Goal: Book appointment/travel/reservation

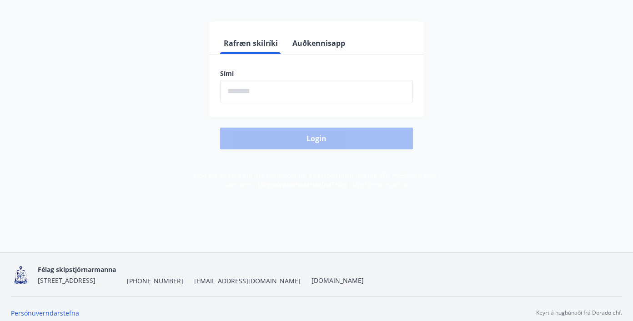
scroll to position [113, 0]
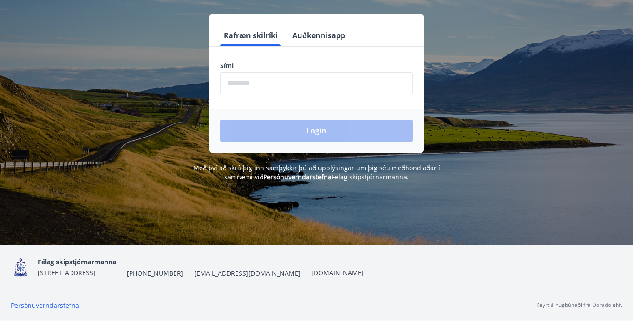
click at [241, 84] on input "phone" at bounding box center [316, 83] width 193 height 22
type input "********"
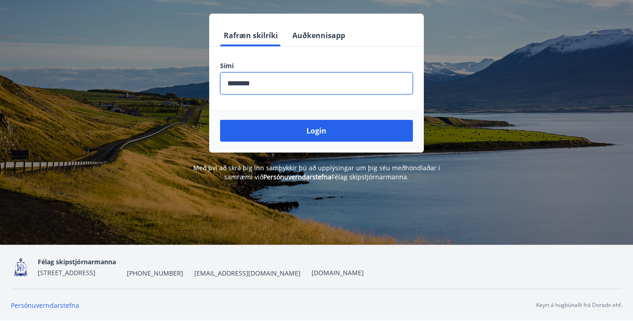
click at [298, 133] on button "Login" at bounding box center [316, 131] width 193 height 22
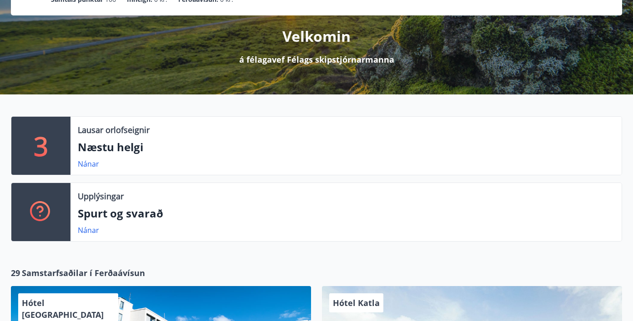
scroll to position [96, 0]
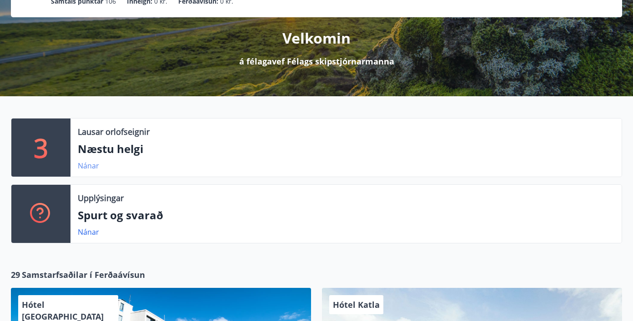
click at [94, 167] on link "Nánar" at bounding box center [88, 166] width 21 height 10
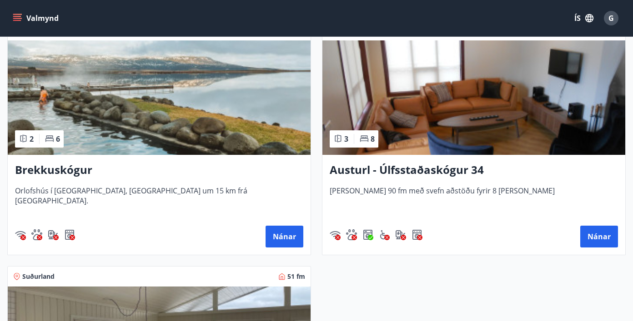
scroll to position [165, 0]
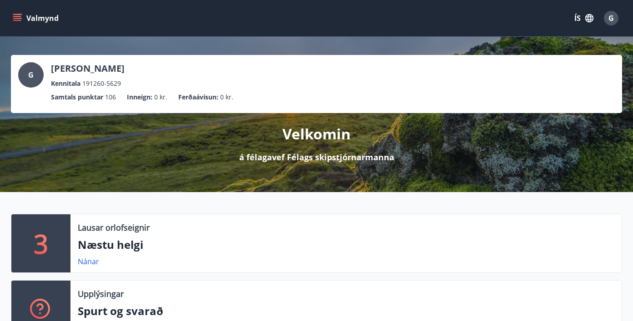
click at [17, 15] on icon "menu" at bounding box center [17, 18] width 9 height 9
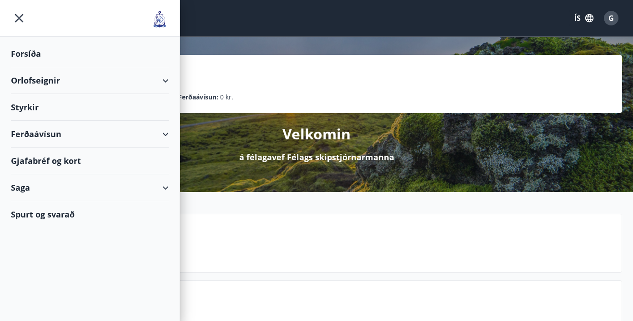
click at [35, 79] on div "Orlofseignir" at bounding box center [90, 80] width 158 height 27
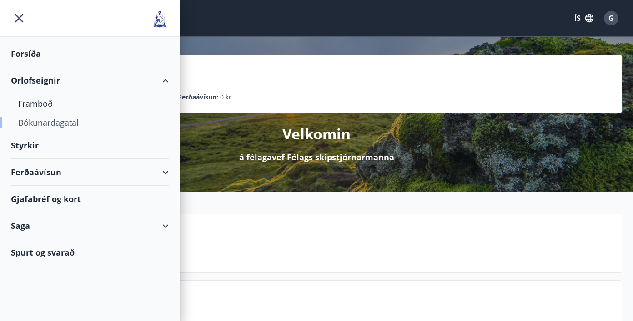
click at [38, 122] on div "Bókunardagatal" at bounding box center [89, 122] width 143 height 19
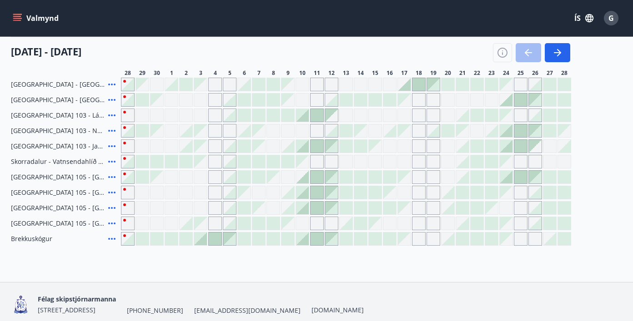
scroll to position [238, 0]
click at [302, 180] on div at bounding box center [302, 176] width 13 height 13
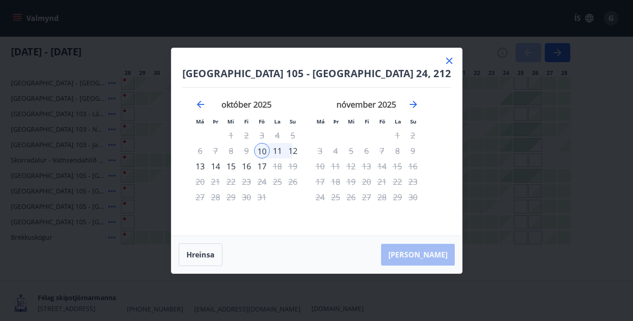
click at [301, 155] on div "12" at bounding box center [292, 150] width 15 height 15
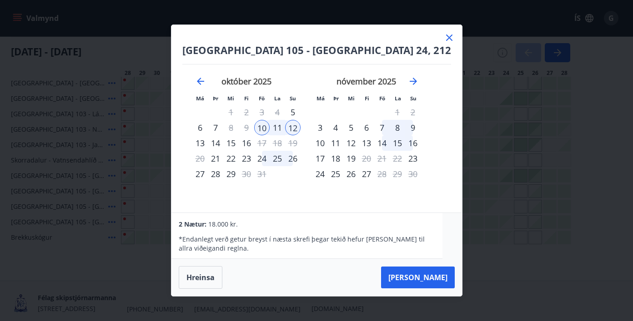
click at [446, 40] on icon at bounding box center [449, 38] width 6 height 6
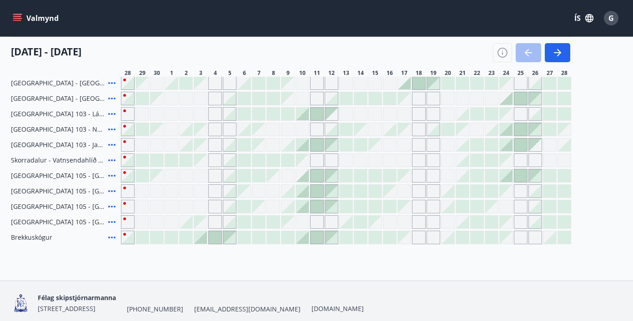
click at [116, 222] on icon at bounding box center [111, 222] width 11 height 11
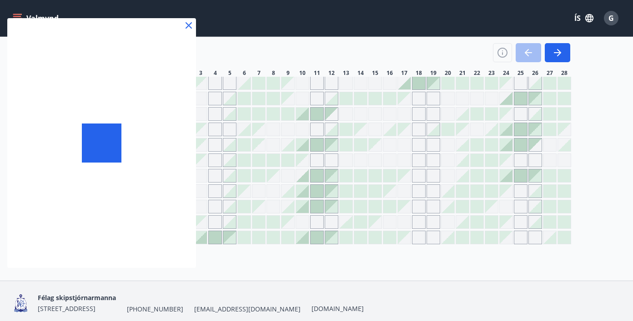
click at [95, 221] on div at bounding box center [101, 143] width 189 height 250
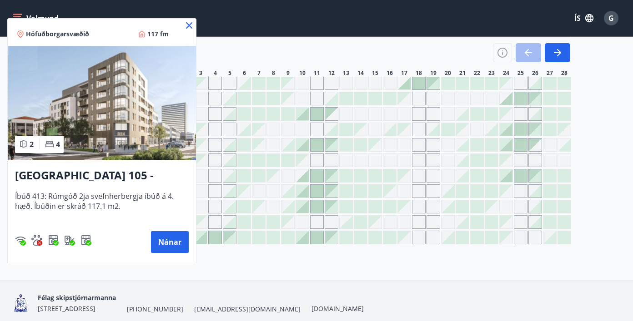
click at [300, 241] on div at bounding box center [316, 160] width 633 height 321
click at [160, 241] on div at bounding box center [156, 237] width 13 height 13
click at [163, 243] on div at bounding box center [157, 238] width 14 height 14
click at [301, 242] on div at bounding box center [302, 237] width 13 height 13
click at [304, 242] on div at bounding box center [302, 237] width 13 height 13
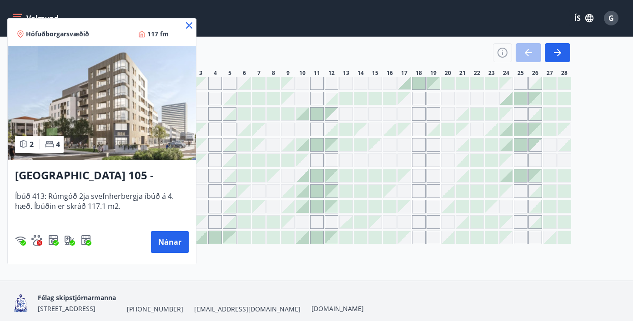
click at [313, 242] on div at bounding box center [317, 237] width 13 height 13
click at [289, 242] on div at bounding box center [287, 237] width 13 height 13
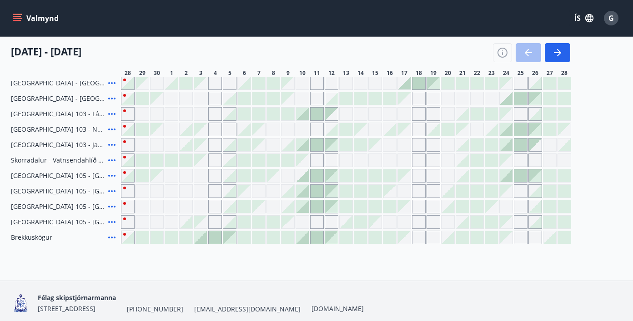
click at [271, 242] on div at bounding box center [273, 237] width 13 height 13
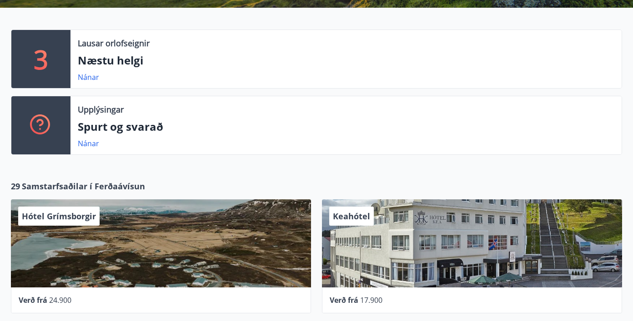
scroll to position [181, 0]
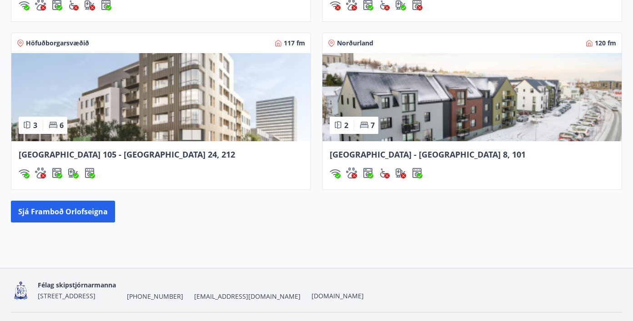
scroll to position [812, 0]
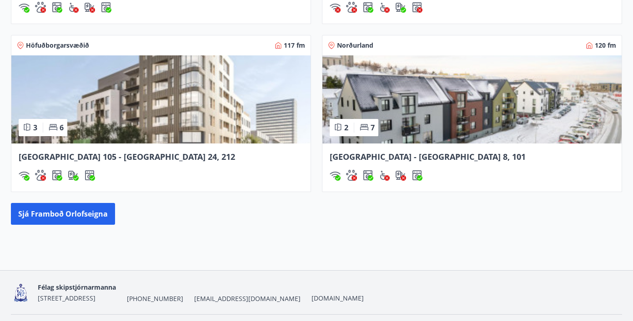
click at [88, 156] on span "[GEOGRAPHIC_DATA] 105 - [GEOGRAPHIC_DATA] 24, 212" at bounding box center [127, 156] width 216 height 11
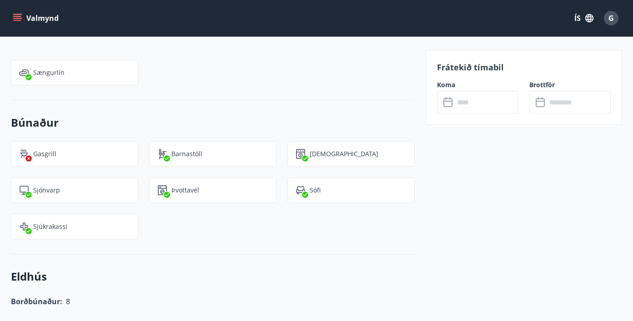
scroll to position [658, 0]
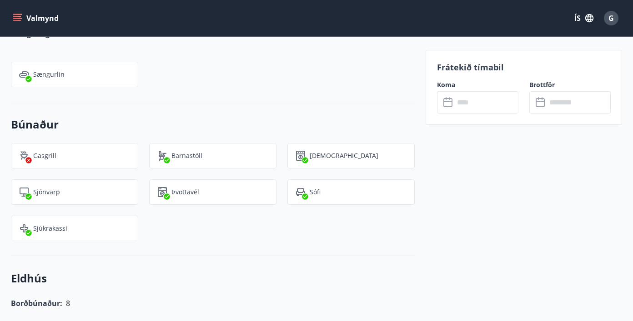
click at [448, 104] on icon at bounding box center [448, 102] width 11 height 11
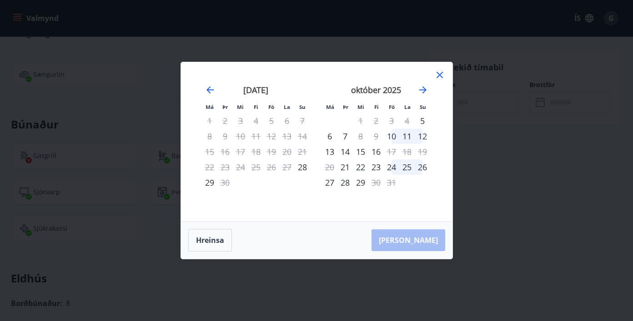
click at [378, 136] on div "9" at bounding box center [375, 136] width 15 height 15
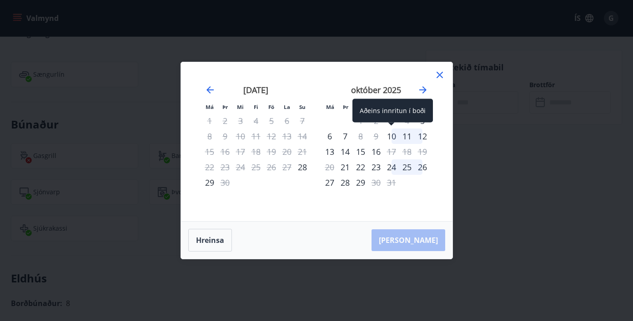
click at [392, 136] on div "10" at bounding box center [391, 136] width 15 height 15
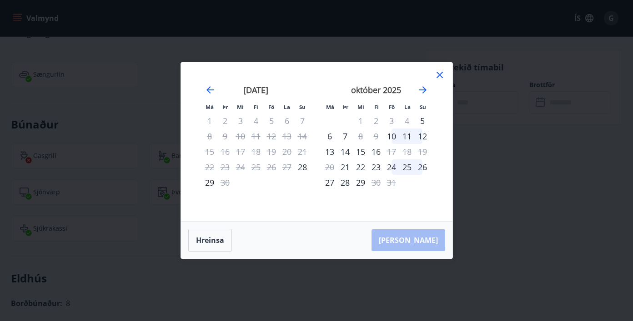
click at [404, 138] on div "11" at bounding box center [406, 136] width 15 height 15
click at [377, 137] on div "9" at bounding box center [375, 136] width 15 height 15
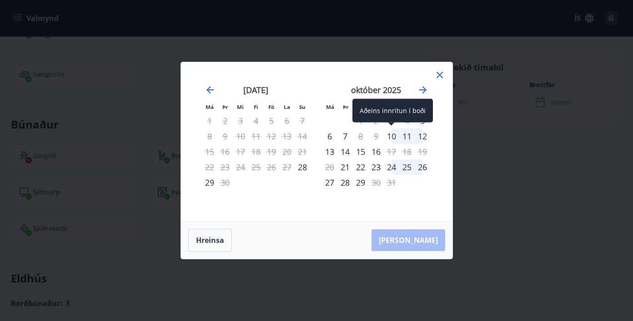
click at [388, 137] on div "10" at bounding box center [391, 136] width 15 height 15
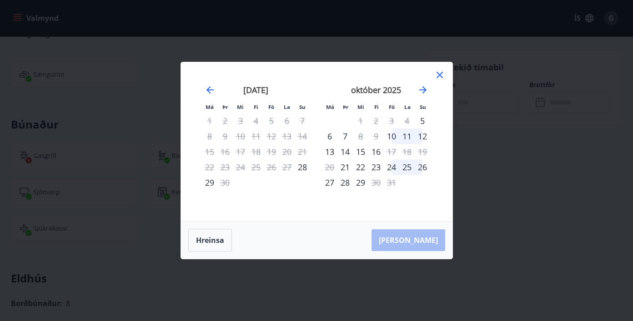
click at [421, 140] on div "12" at bounding box center [422, 136] width 15 height 15
click at [438, 75] on icon at bounding box center [439, 75] width 11 height 11
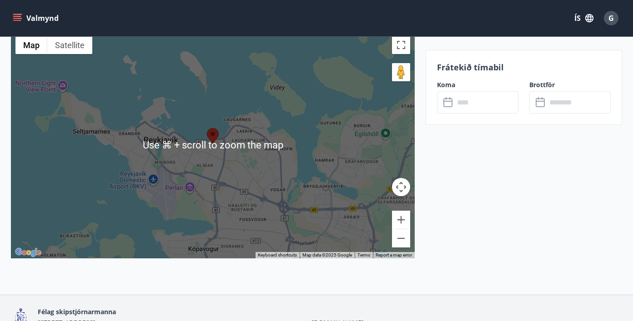
scroll to position [1529, 0]
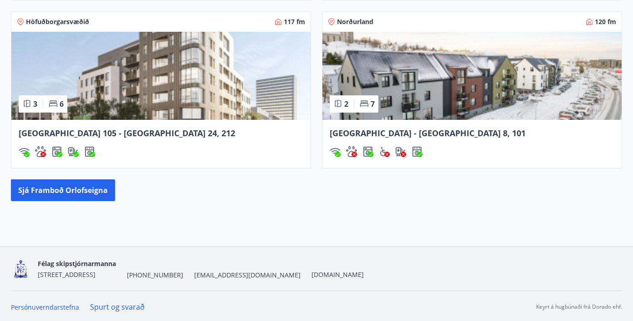
scroll to position [837, 0]
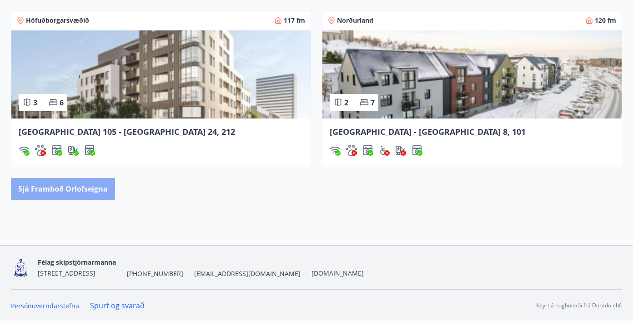
click at [61, 192] on button "Sjá framboð orlofseigna" at bounding box center [63, 189] width 104 height 22
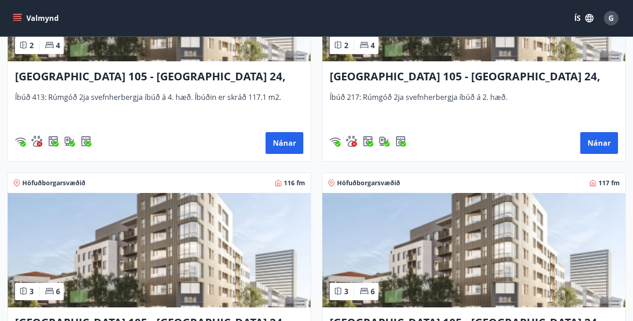
scroll to position [522, 0]
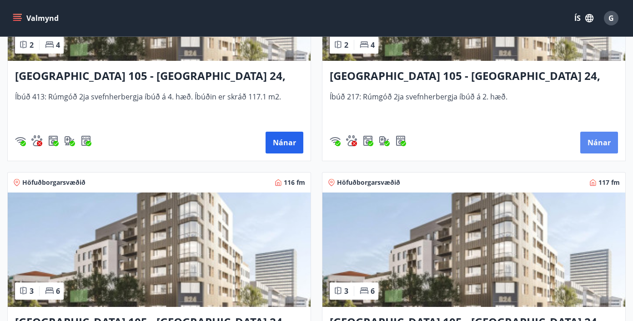
click at [587, 145] on button "Nánar" at bounding box center [599, 143] width 38 height 22
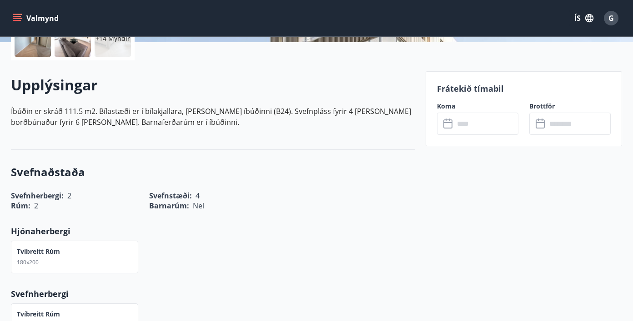
scroll to position [237, 0]
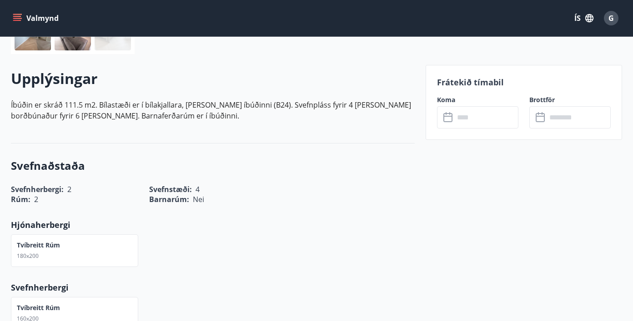
click at [451, 120] on icon at bounding box center [448, 117] width 11 height 11
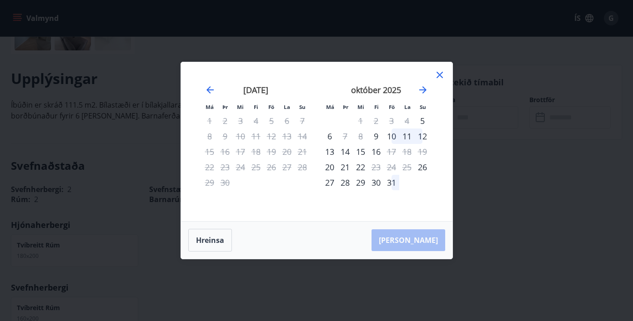
click at [392, 138] on div "10" at bounding box center [391, 136] width 15 height 15
click at [393, 137] on div "10" at bounding box center [391, 136] width 15 height 15
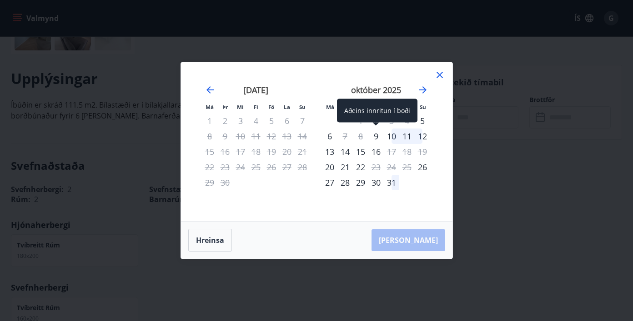
click at [381, 135] on div "9" at bounding box center [375, 136] width 15 height 15
click at [375, 137] on div "9" at bounding box center [375, 136] width 15 height 15
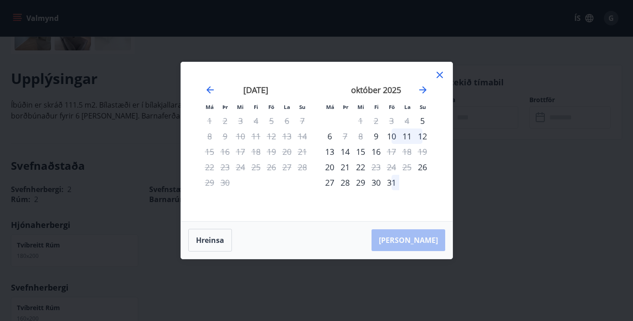
click at [416, 241] on div "[PERSON_NAME]" at bounding box center [316, 240] width 271 height 37
click at [439, 73] on icon at bounding box center [439, 75] width 11 height 11
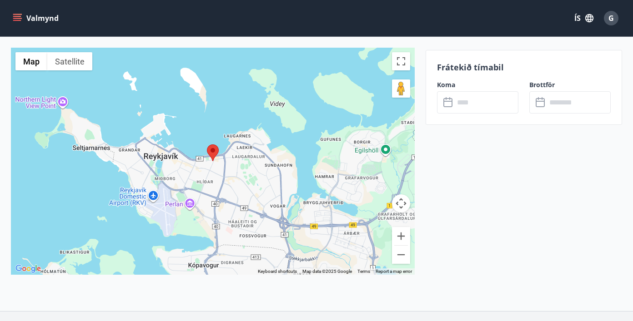
scroll to position [1411, 0]
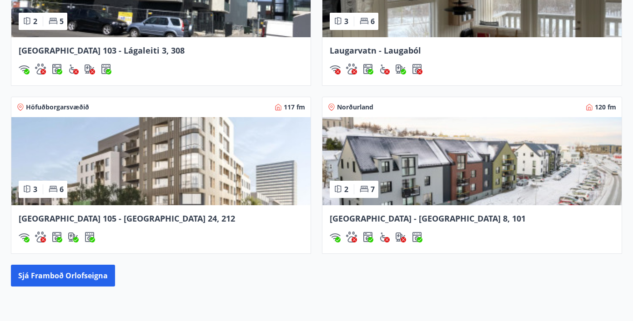
scroll to position [837, 0]
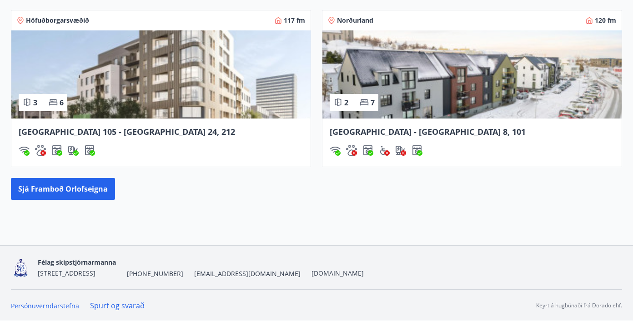
click at [95, 131] on span "[GEOGRAPHIC_DATA] 105 - [GEOGRAPHIC_DATA] 24, 212" at bounding box center [127, 131] width 216 height 11
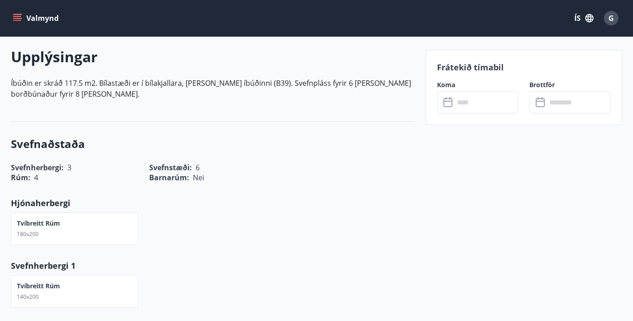
scroll to position [270, 0]
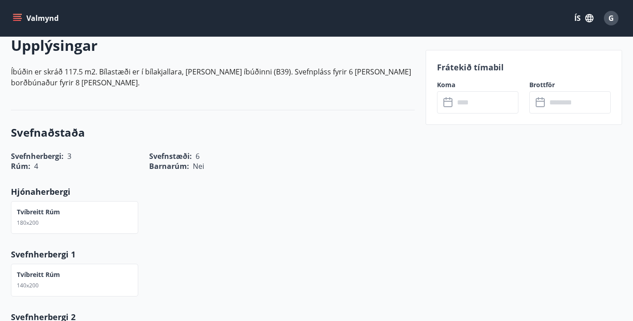
click at [453, 104] on icon at bounding box center [448, 102] width 11 height 11
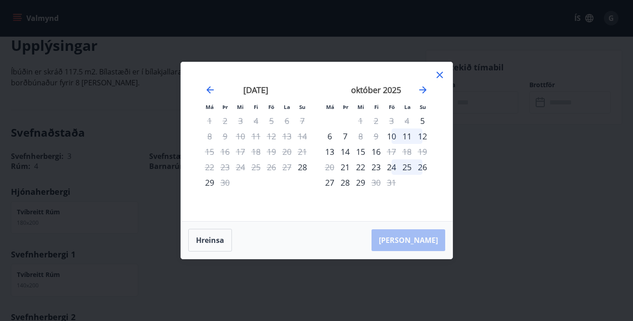
click at [376, 136] on div "9" at bounding box center [375, 136] width 15 height 15
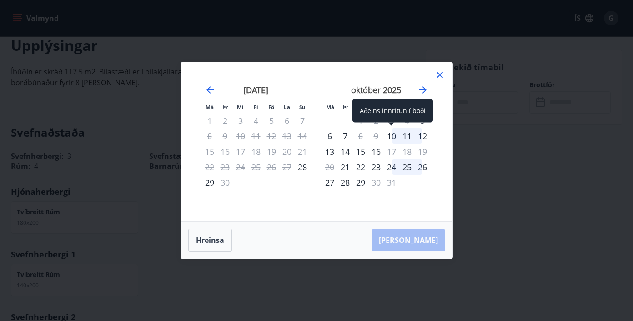
click at [393, 137] on div "10" at bounding box center [391, 136] width 15 height 15
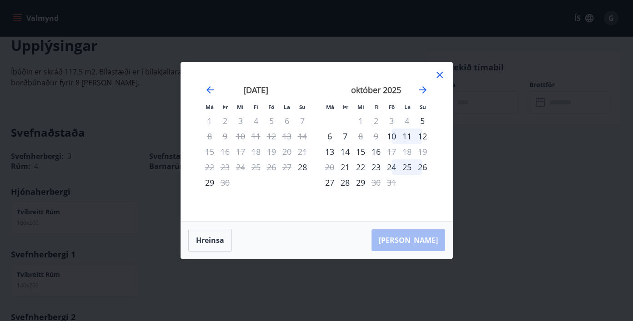
click at [332, 136] on div "6" at bounding box center [329, 136] width 15 height 15
click at [439, 75] on icon at bounding box center [439, 75] width 6 height 6
